Goal: Information Seeking & Learning: Learn about a topic

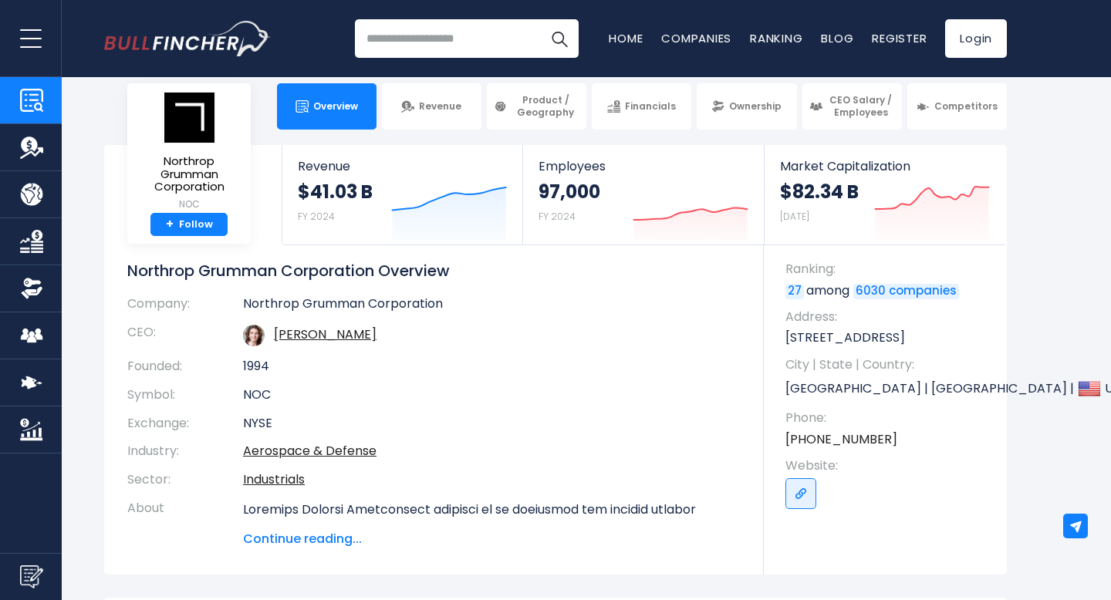
scroll to position [3, 0]
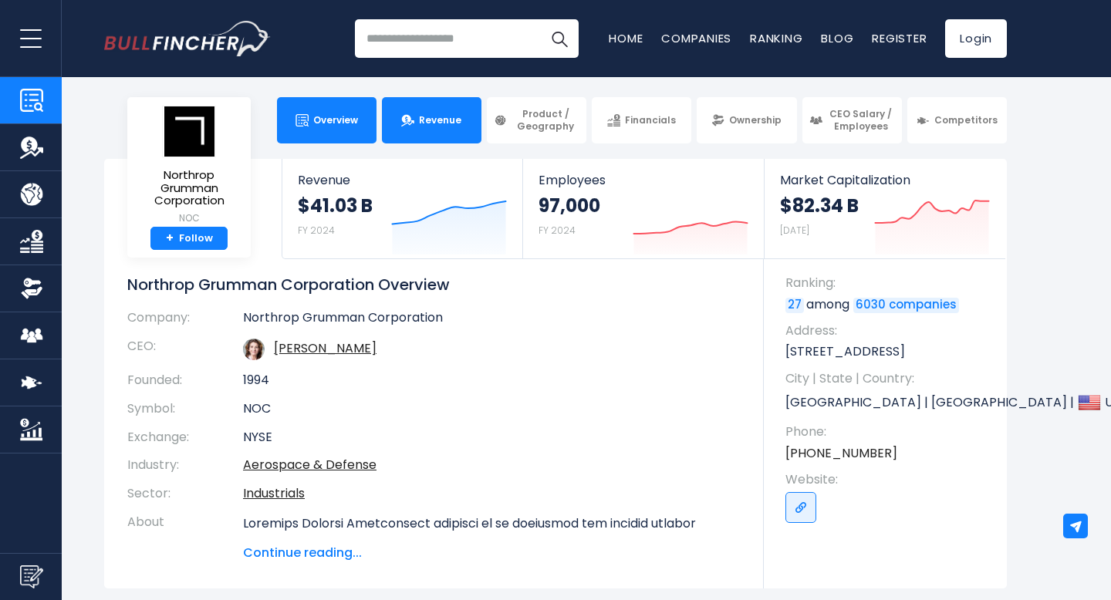
click at [443, 106] on link "Revenue" at bounding box center [432, 120] width 100 height 46
click at [464, 139] on link "Revenue" at bounding box center [432, 120] width 100 height 46
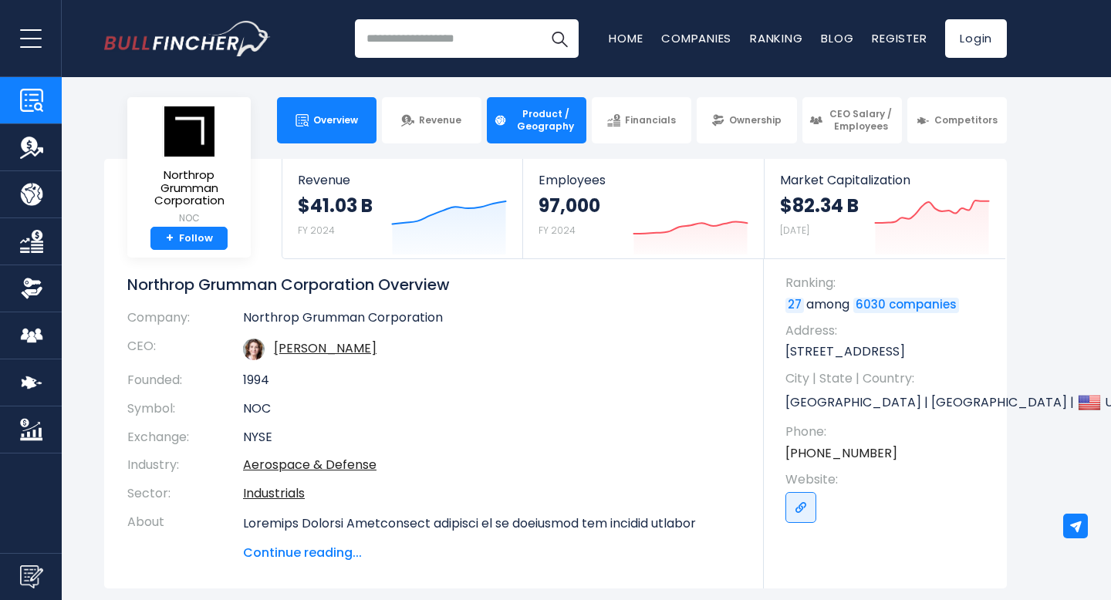
click at [528, 120] on span "Product / Geography" at bounding box center [545, 120] width 68 height 24
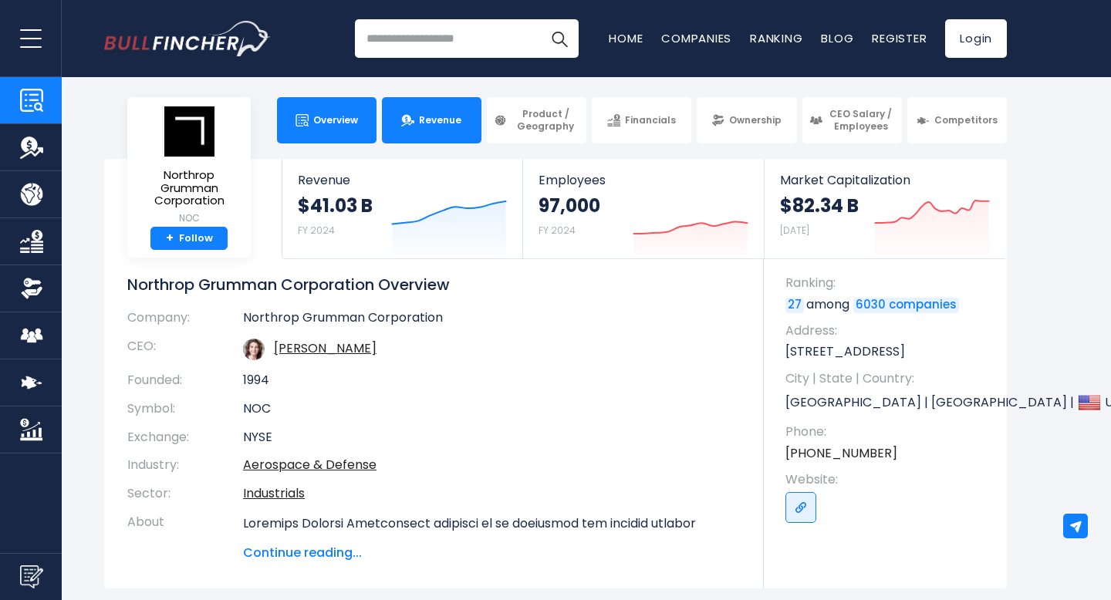
click at [434, 104] on link "Revenue" at bounding box center [432, 120] width 100 height 46
click at [431, 106] on link "Revenue" at bounding box center [432, 120] width 100 height 46
click at [329, 127] on link "Overview" at bounding box center [327, 120] width 100 height 46
click at [440, 127] on link "Revenue" at bounding box center [432, 120] width 100 height 46
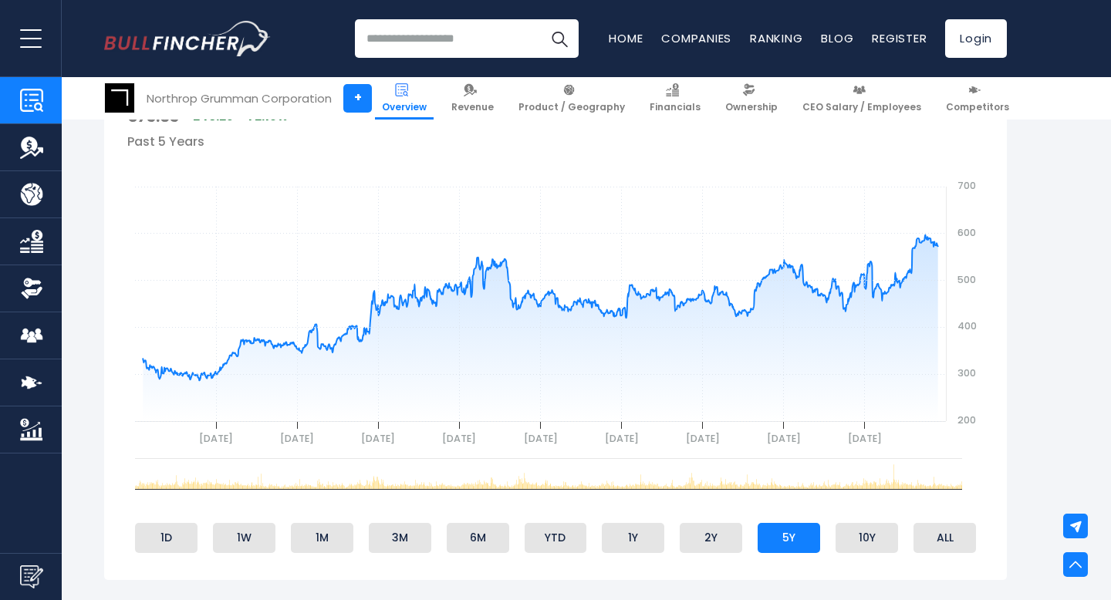
scroll to position [906, 0]
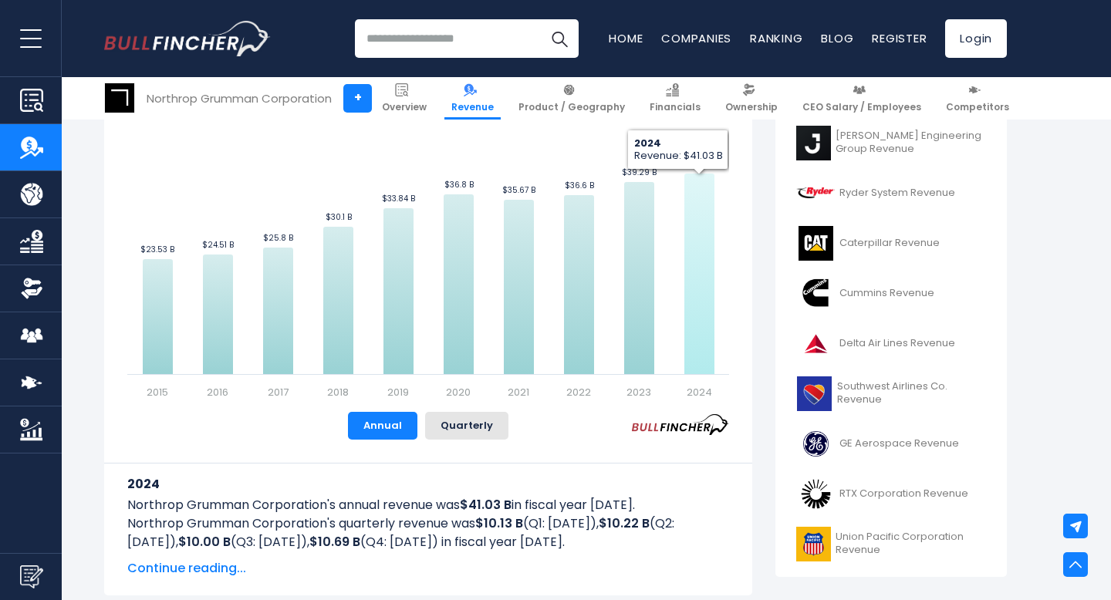
scroll to position [432, 0]
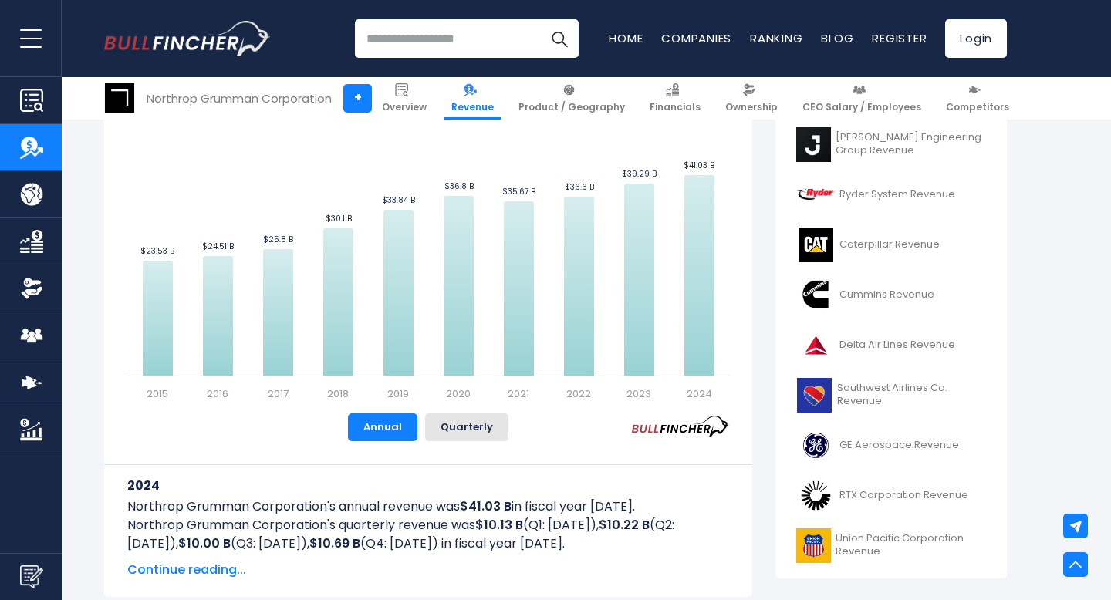
click at [484, 35] on input "search" at bounding box center [467, 38] width 224 height 39
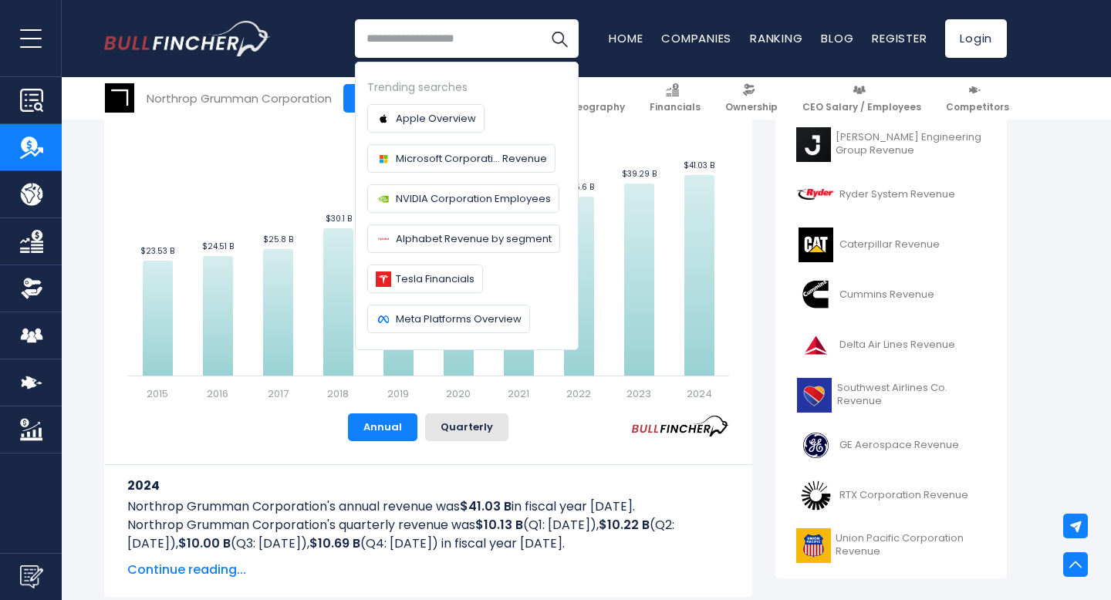
click at [193, 145] on rect "Northrop Grumman Corporation's Revenue Trend" at bounding box center [428, 227] width 602 height 347
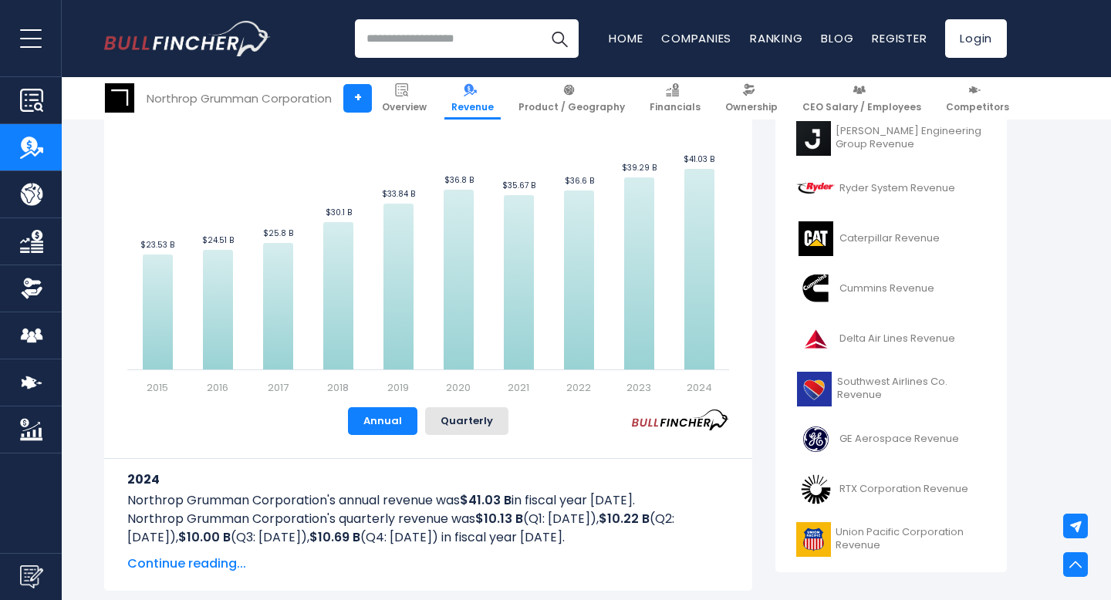
scroll to position [442, 0]
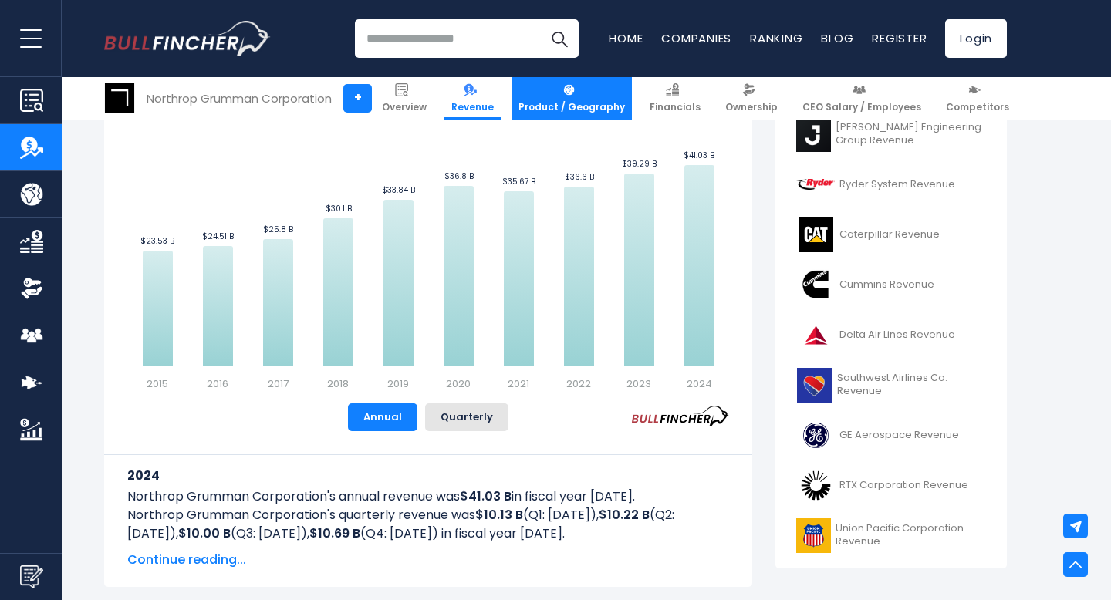
click at [574, 108] on span "Product / Geography" at bounding box center [571, 107] width 106 height 12
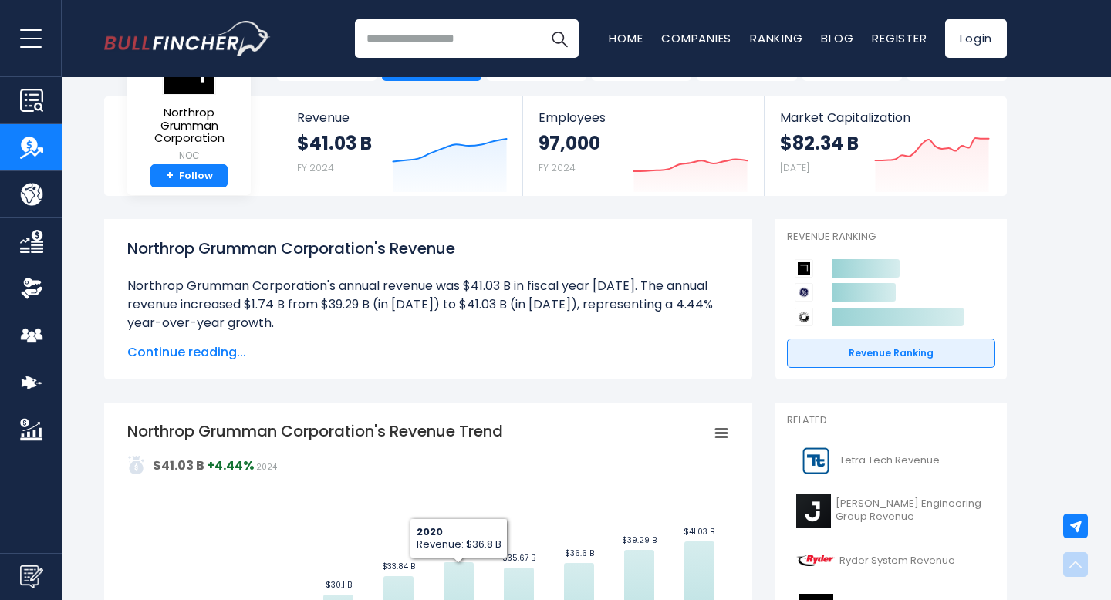
scroll to position [0, 0]
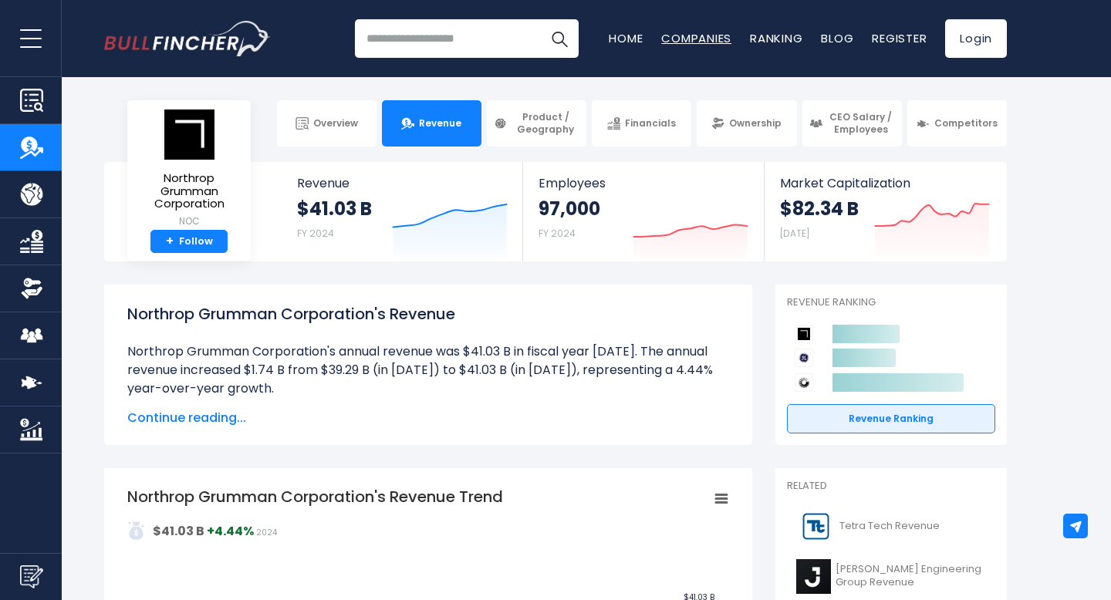
click at [690, 31] on link "Companies" at bounding box center [696, 38] width 70 height 16
click at [886, 121] on span "CEO Salary / Employees" at bounding box center [861, 123] width 68 height 24
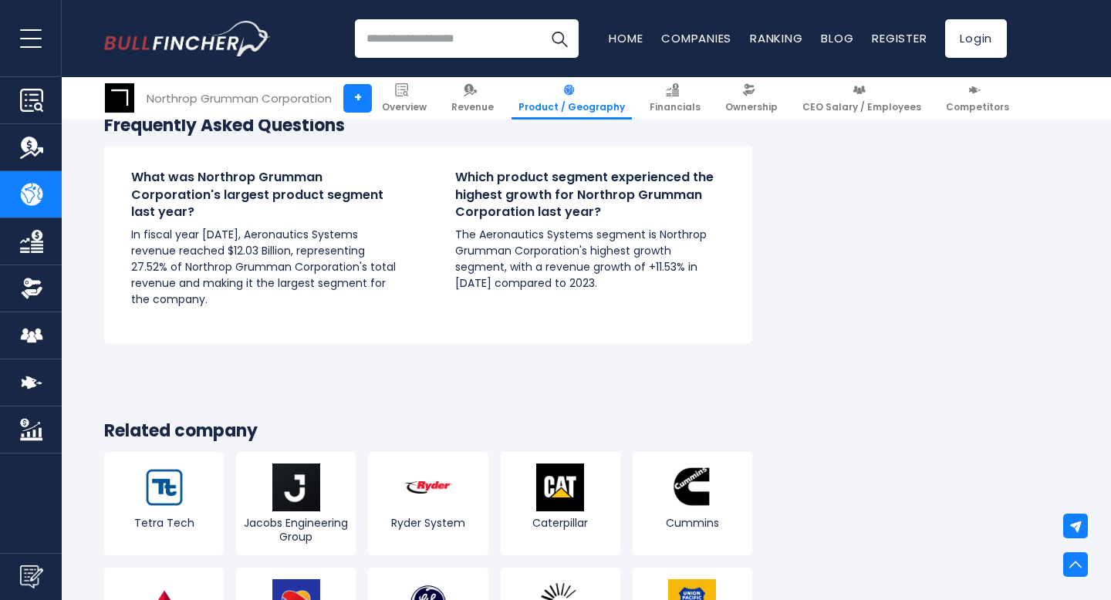
scroll to position [2685, 0]
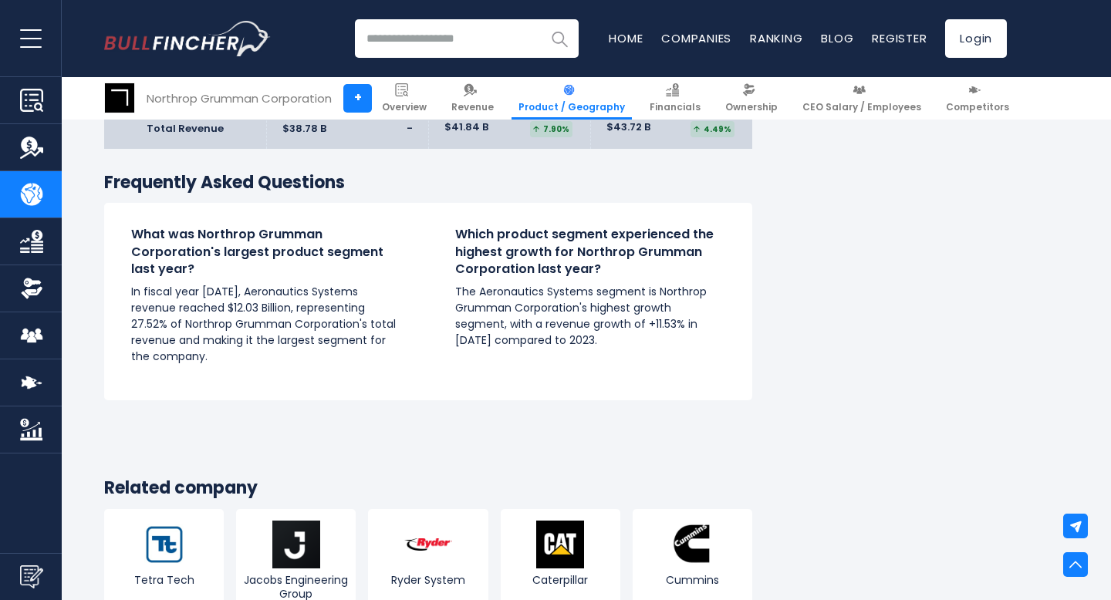
click at [555, 49] on button "Search" at bounding box center [559, 38] width 39 height 39
click at [358, 95] on link "+" at bounding box center [357, 98] width 29 height 29
click at [28, 110] on img "Company Overview" at bounding box center [31, 100] width 23 height 23
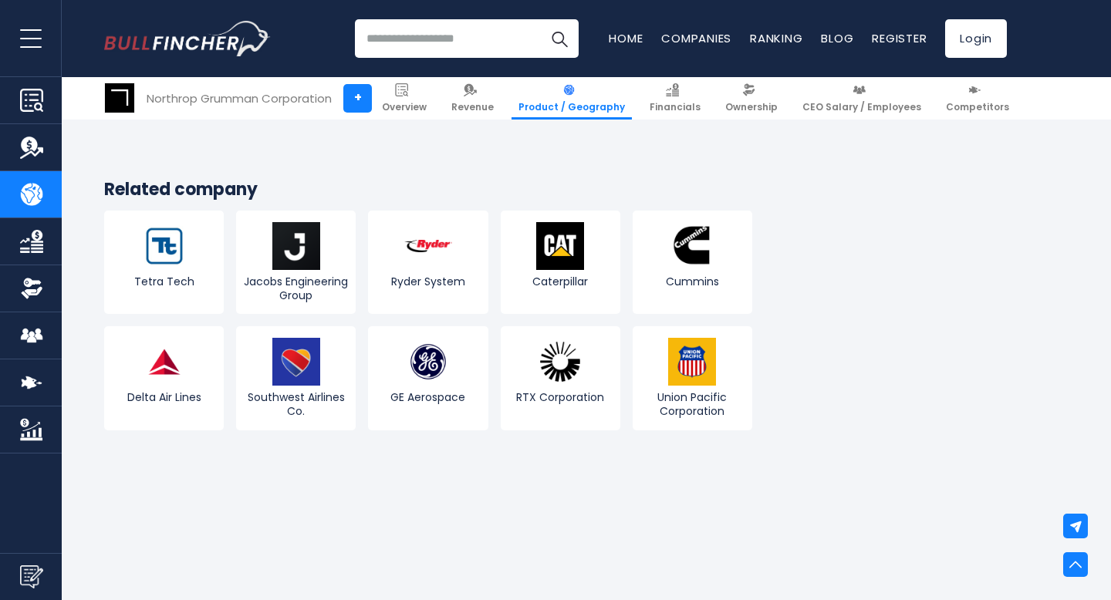
scroll to position [3030, 0]
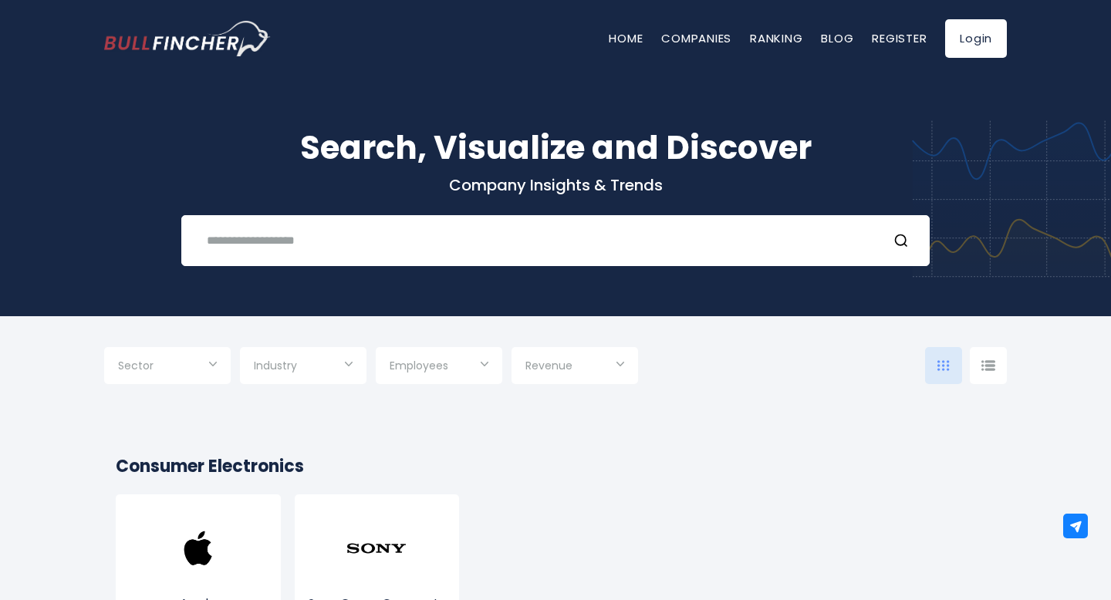
click at [355, 267] on div "Search, Visualize and Discover Company Insights & Trends Recent searches Trendi…" at bounding box center [555, 185] width 1111 height 262
click at [356, 259] on div "Recent searches Trending searches Apple Overview" at bounding box center [555, 240] width 748 height 51
click at [358, 251] on input "text" at bounding box center [535, 240] width 677 height 29
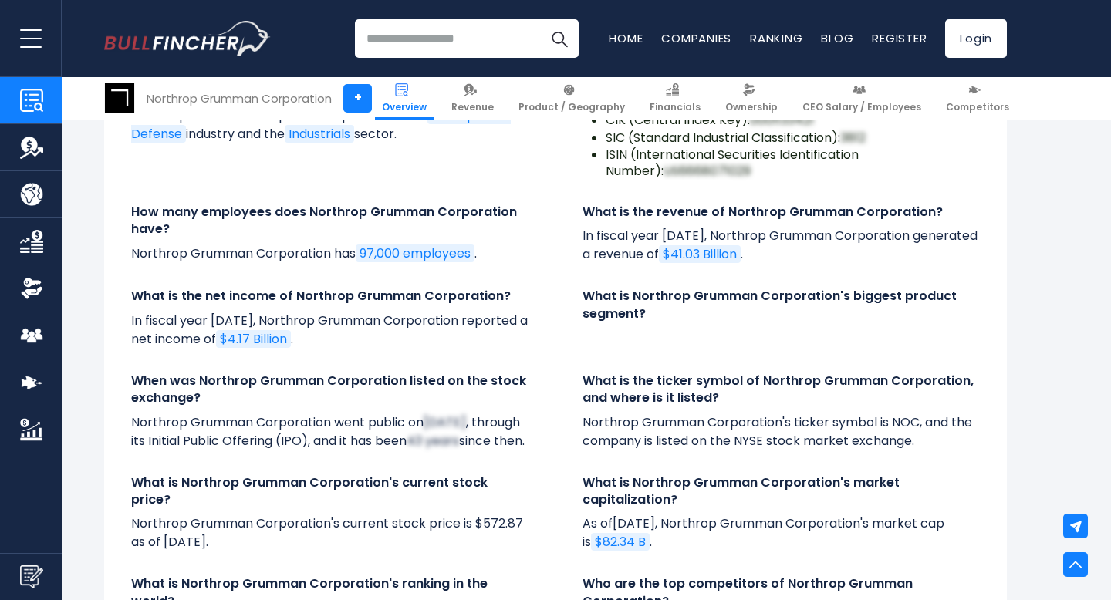
scroll to position [5678, 0]
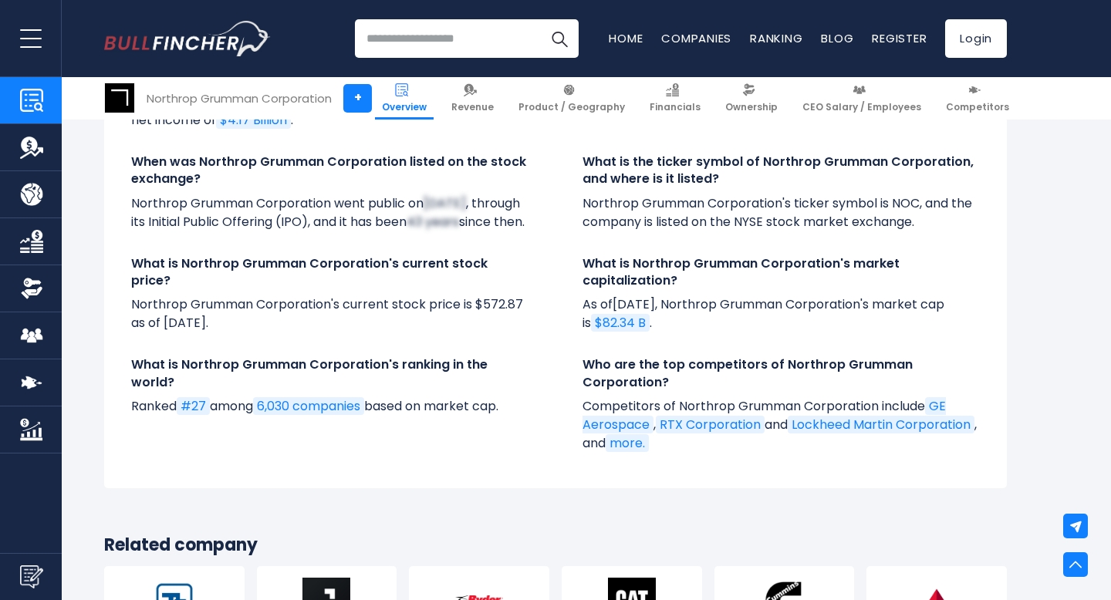
click at [336, 397] on link "6,030 companies" at bounding box center [308, 406] width 111 height 18
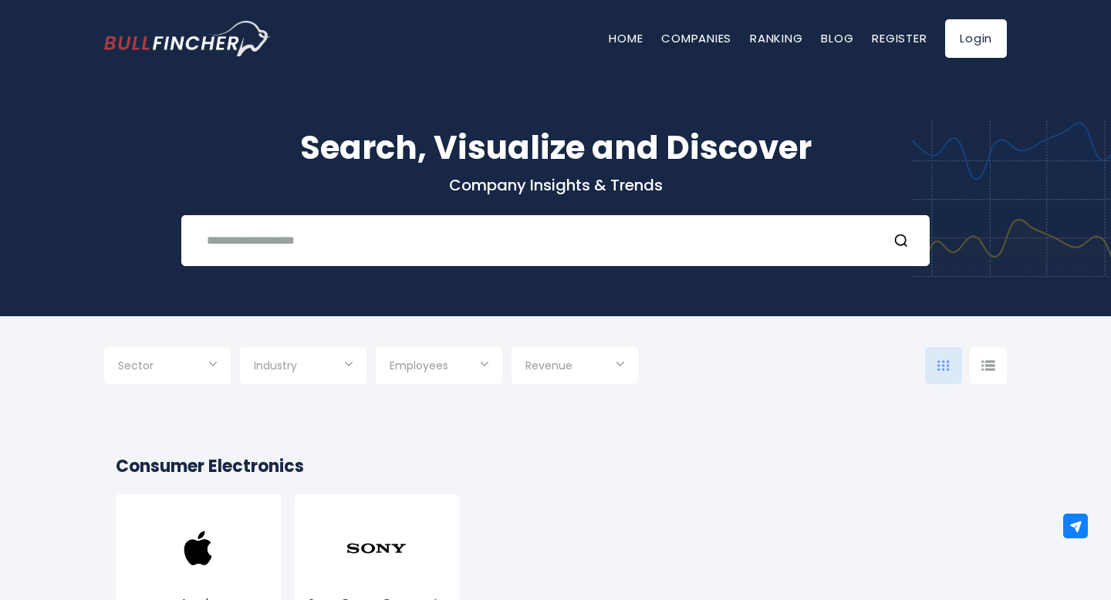
scroll to position [12, 0]
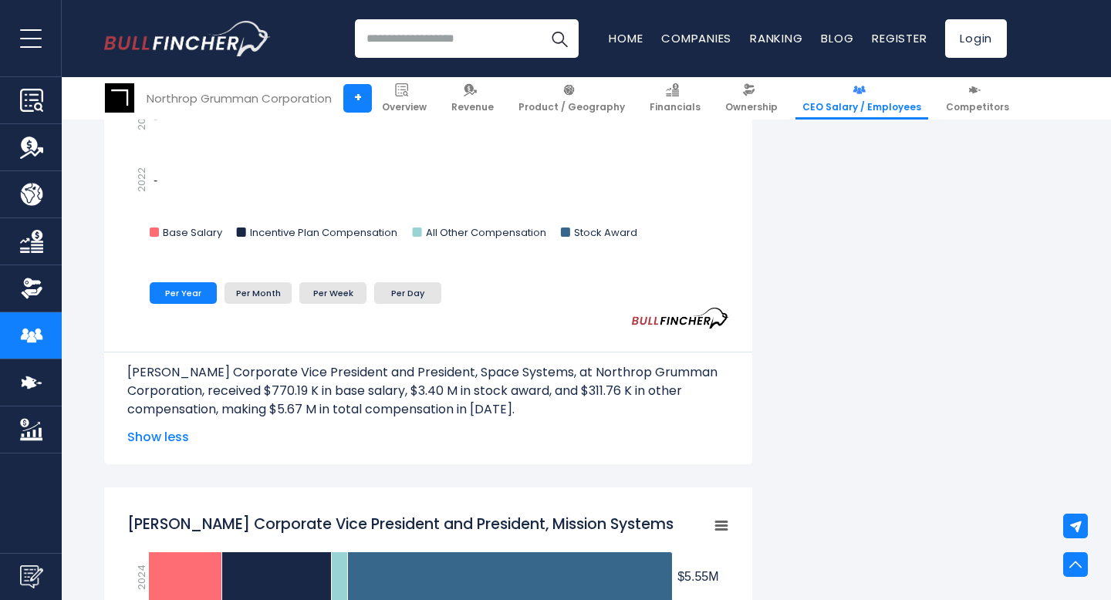
scroll to position [2064, 0]
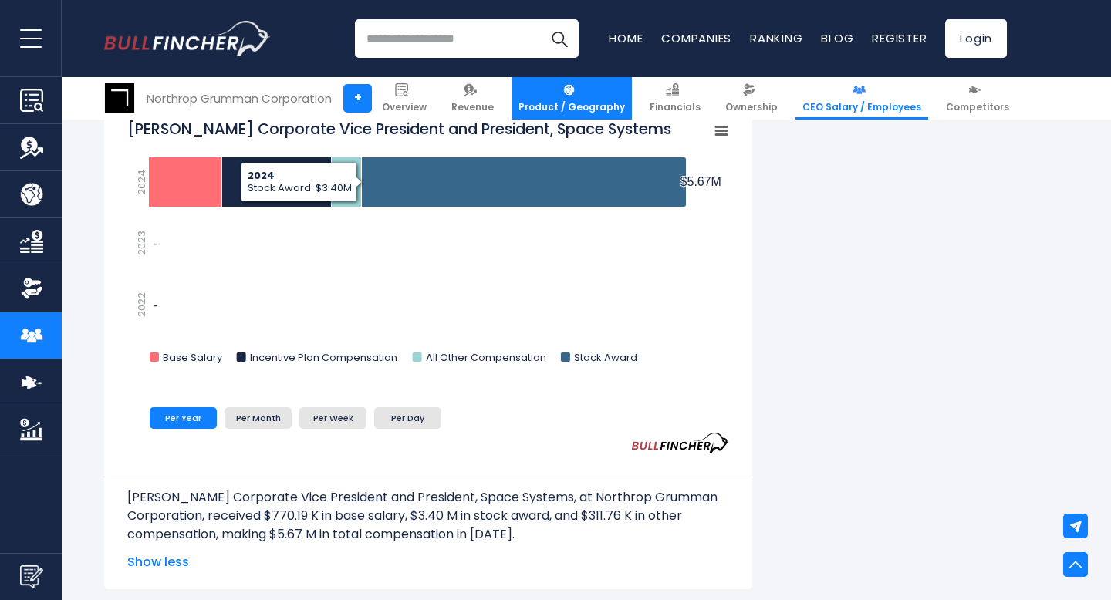
click at [568, 104] on span "Product / Geography" at bounding box center [571, 107] width 106 height 12
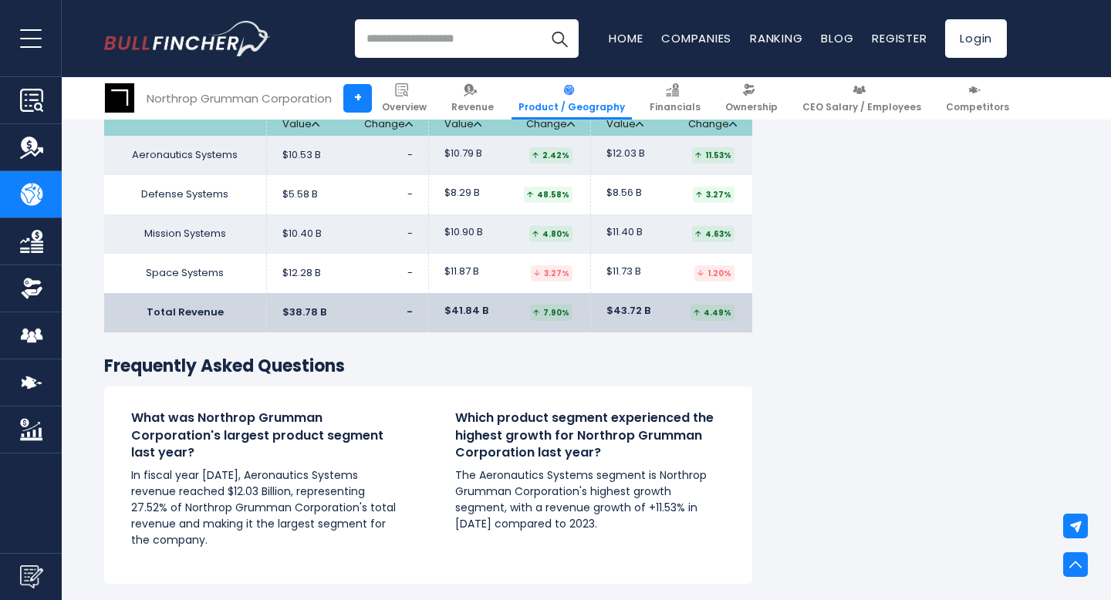
scroll to position [2505, 0]
